Goal: Navigation & Orientation: Find specific page/section

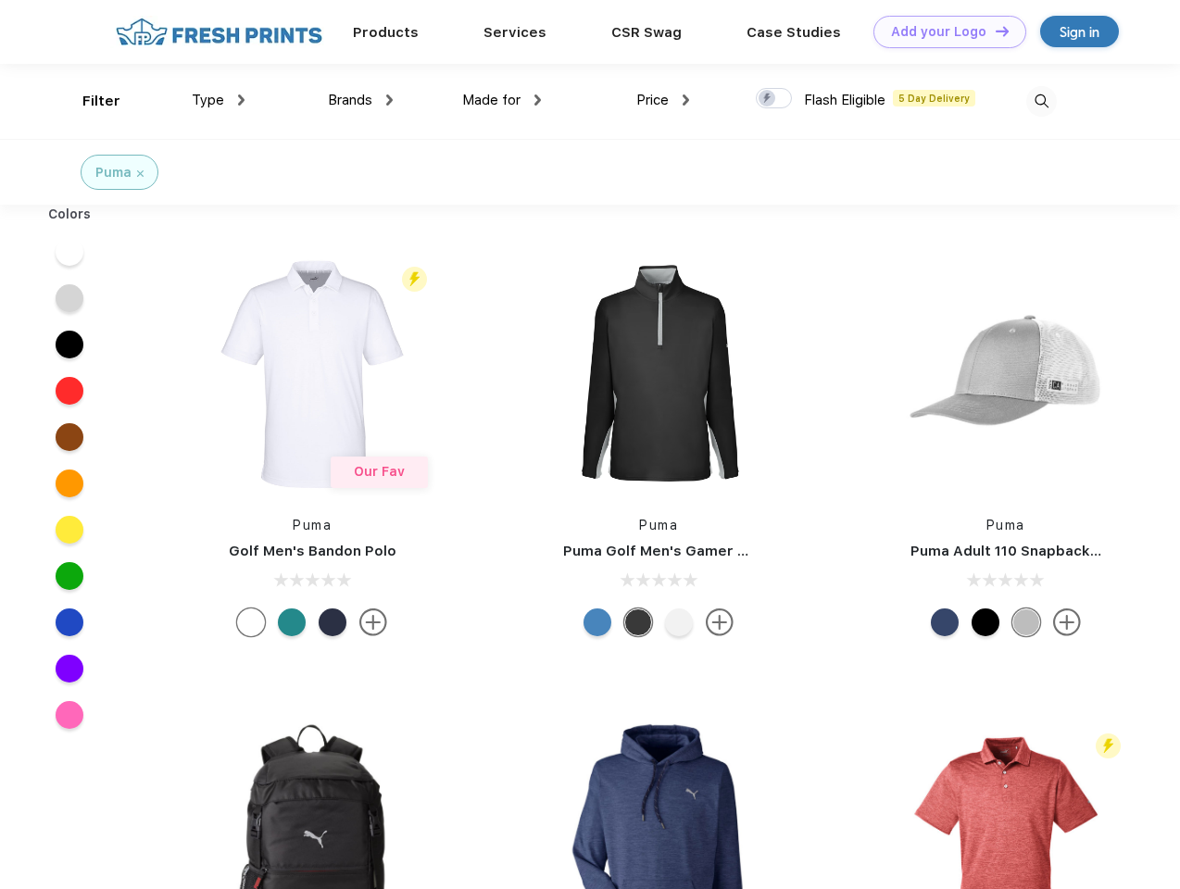
click at [943, 31] on link "Add your Logo Design Tool" at bounding box center [949, 32] width 153 height 32
click at [0, 0] on div "Design Tool" at bounding box center [0, 0] width 0 height 0
click at [994, 31] on link "Add your Logo Design Tool" at bounding box center [949, 32] width 153 height 32
click at [89, 101] on div "Filter" at bounding box center [101, 101] width 38 height 21
click at [219, 100] on span "Type" at bounding box center [208, 100] width 32 height 17
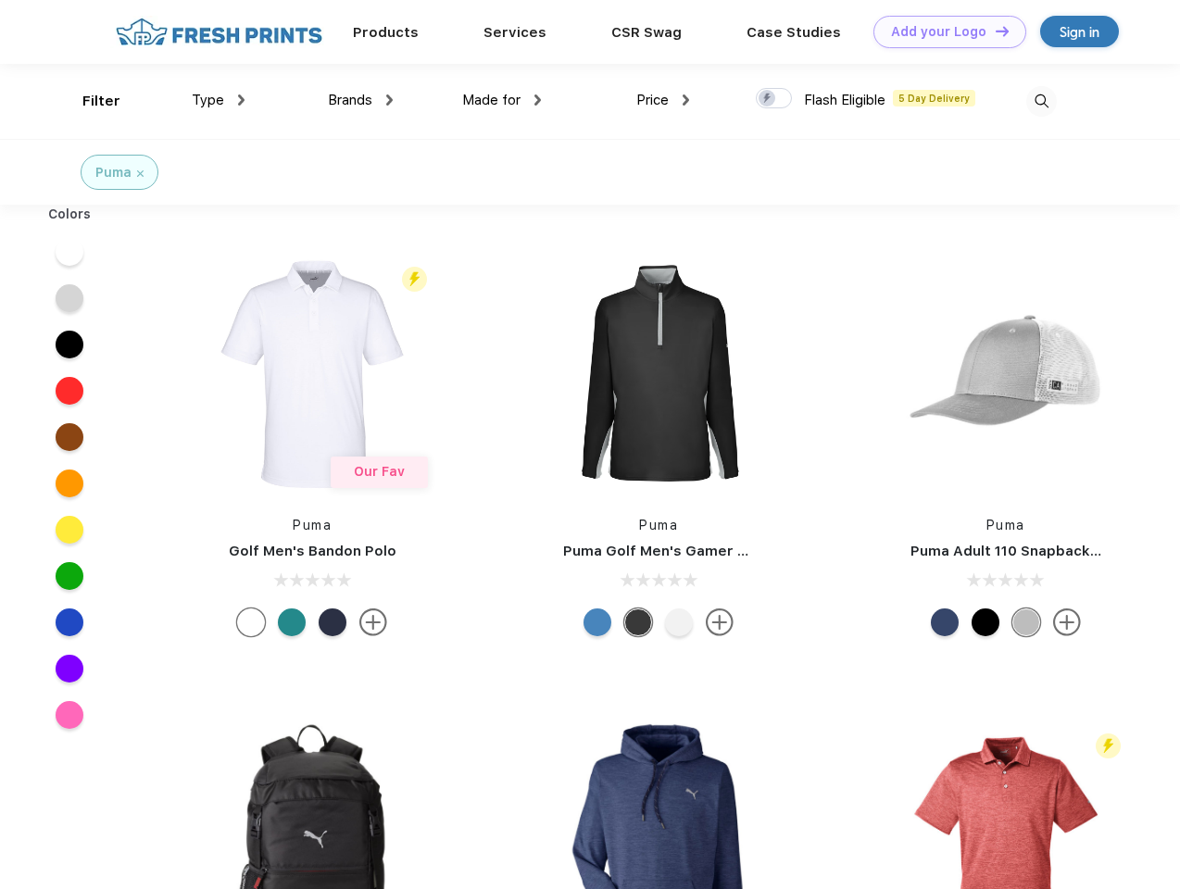
click at [360, 100] on span "Brands" at bounding box center [350, 100] width 44 height 17
click at [502, 100] on span "Made for" at bounding box center [491, 100] width 58 height 17
click at [663, 100] on span "Price" at bounding box center [652, 100] width 32 height 17
click at [774, 99] on div at bounding box center [774, 98] width 36 height 20
click at [768, 99] on input "checkbox" at bounding box center [762, 93] width 12 height 12
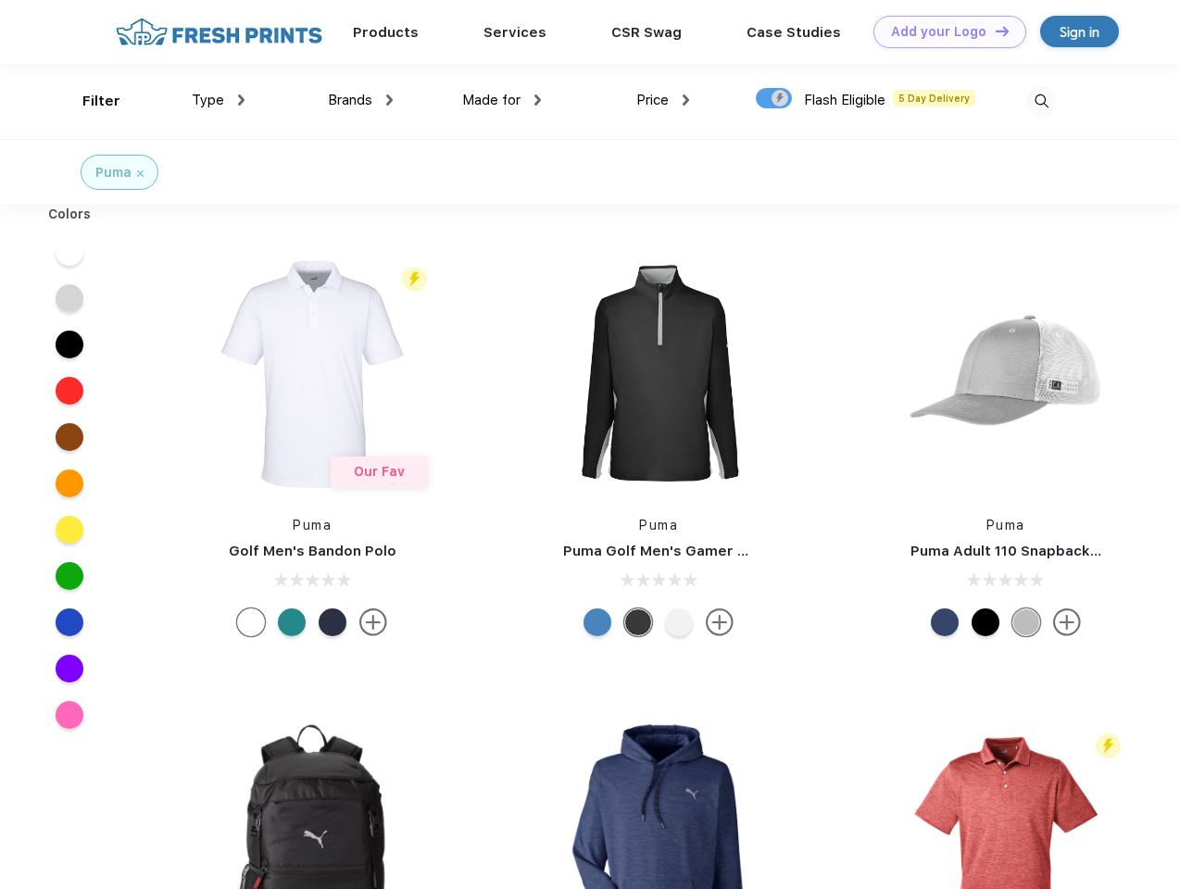
click at [1041, 101] on img at bounding box center [1041, 101] width 31 height 31
